Goal: Browse casually

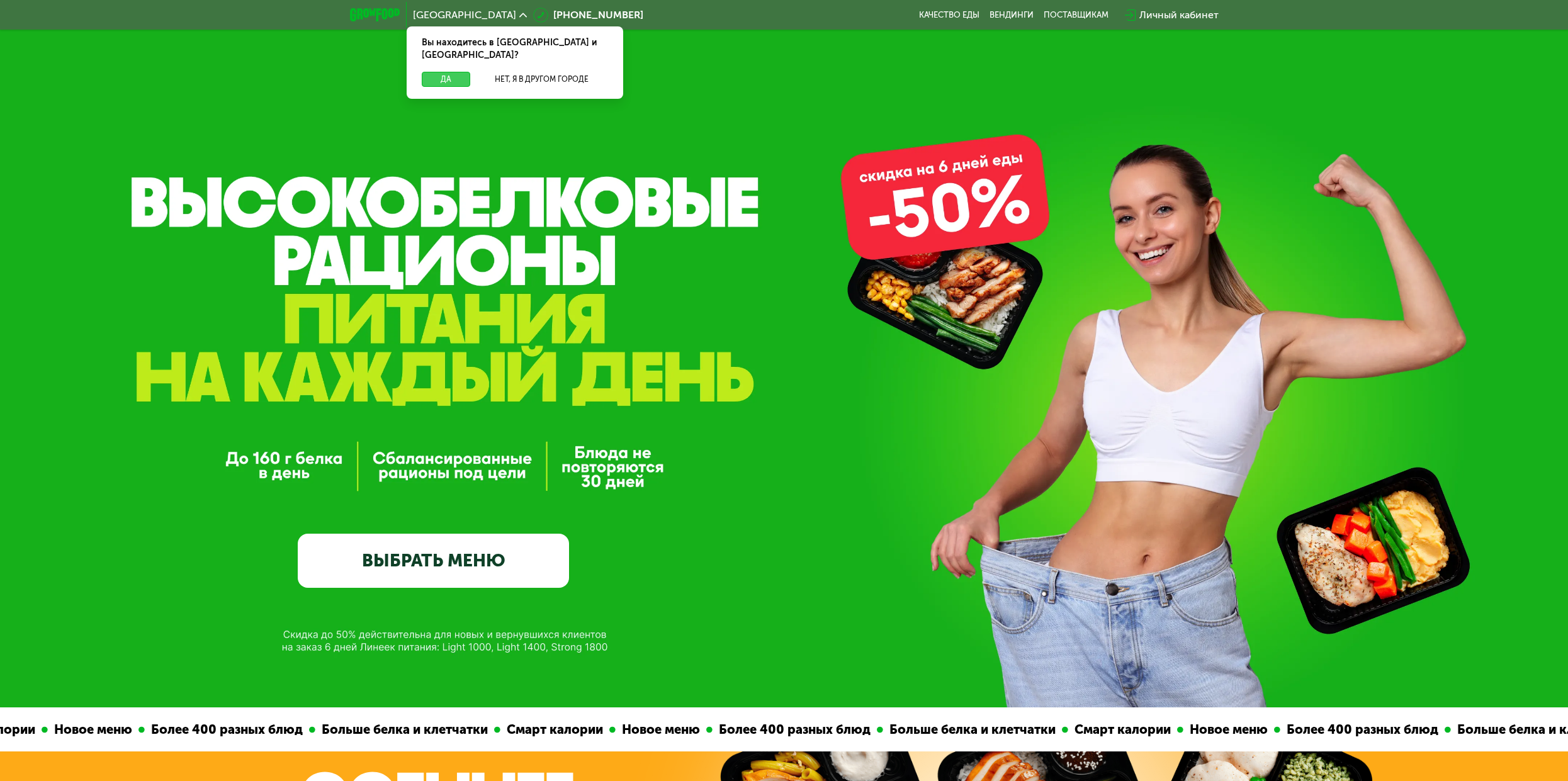
click at [441, 72] on button "Да" at bounding box center [445, 79] width 49 height 15
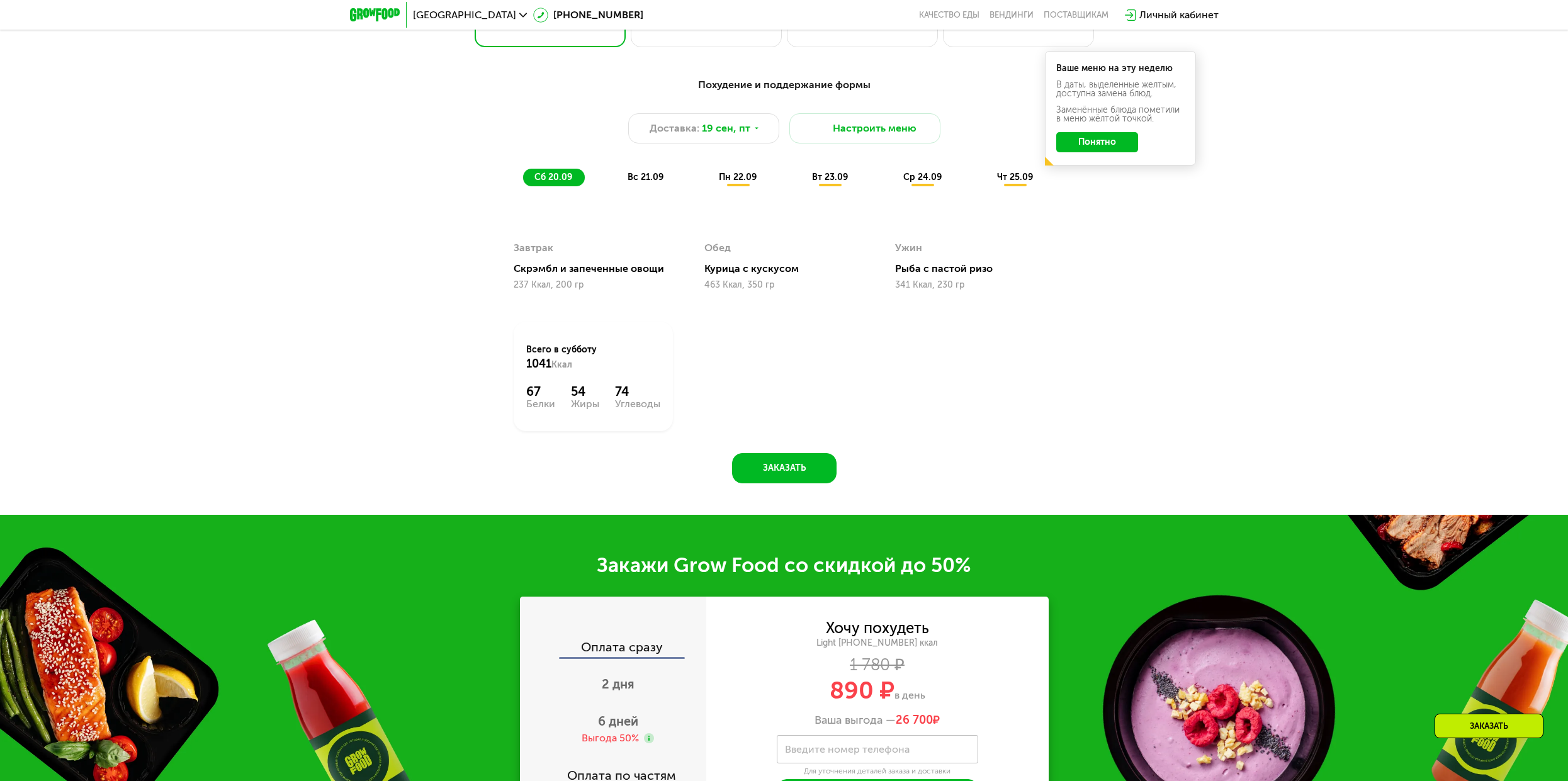
scroll to position [1448, 0]
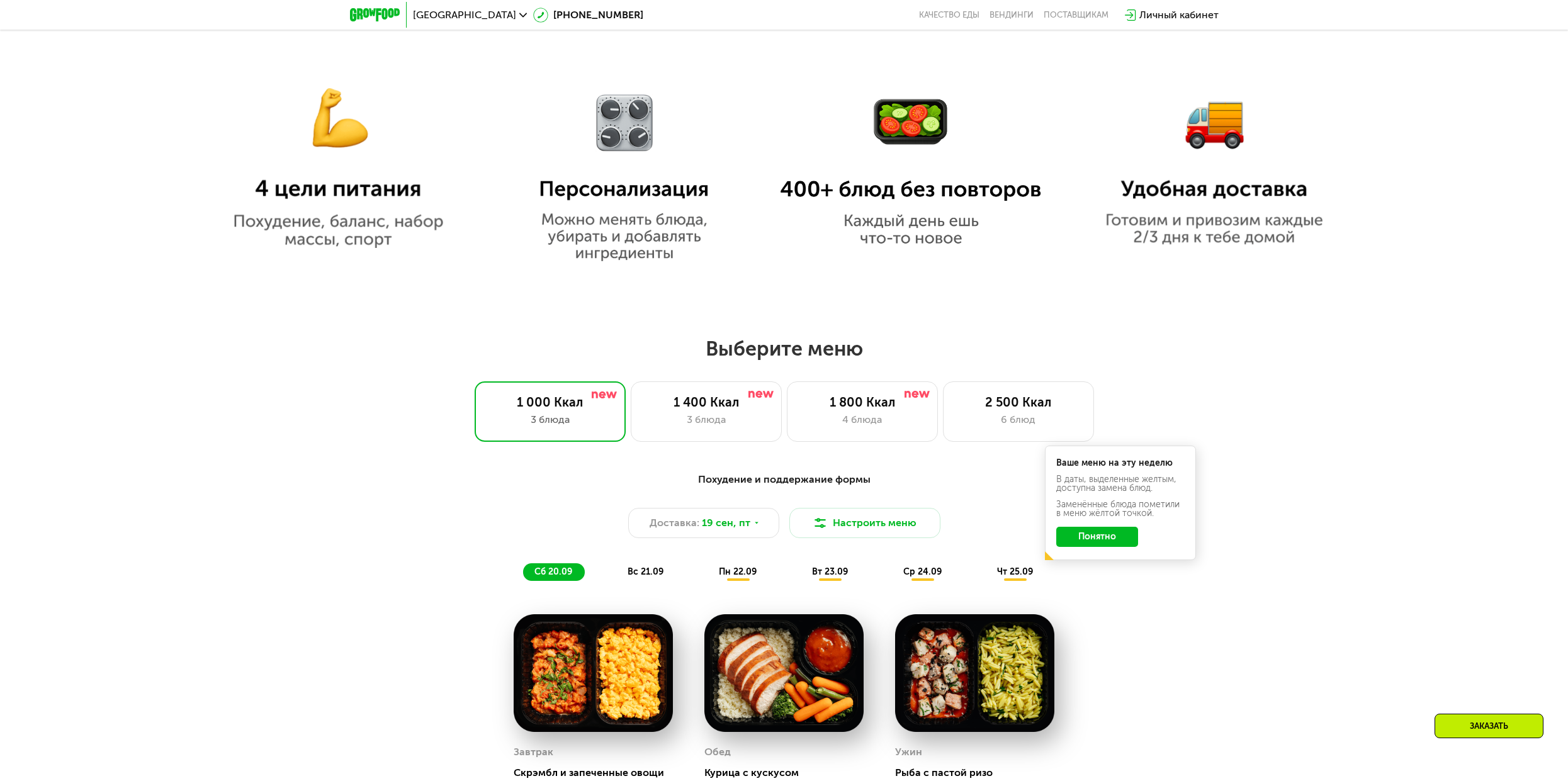
scroll to position [1070, 0]
